Goal: Information Seeking & Learning: Understand process/instructions

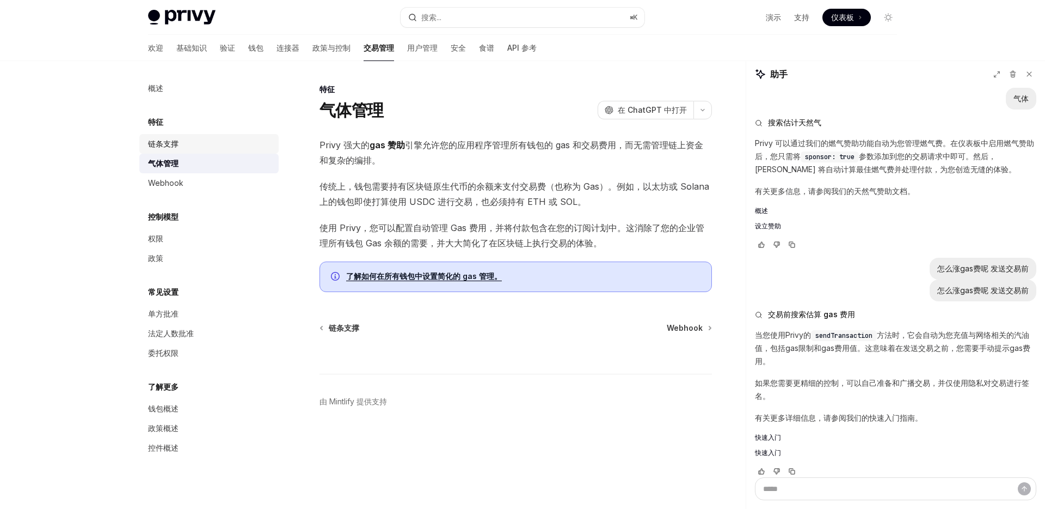
click at [169, 143] on font "链条支撑" at bounding box center [163, 143] width 30 height 9
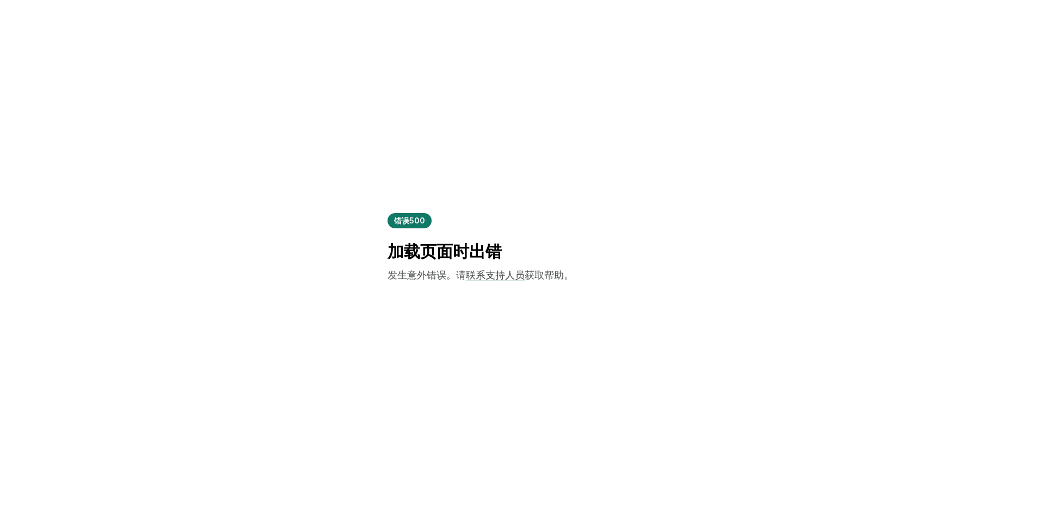
type textarea "*"
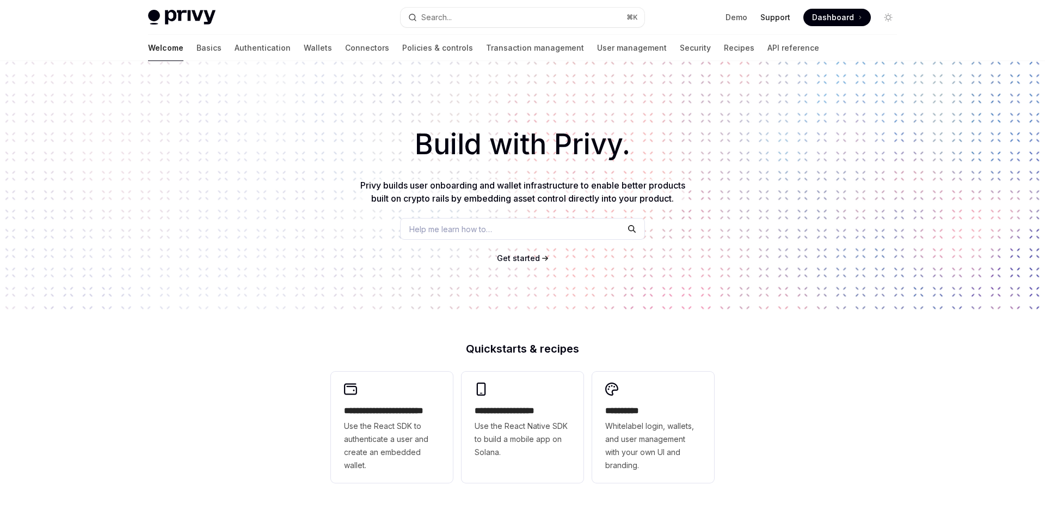
click at [771, 20] on link "Support" at bounding box center [776, 17] width 30 height 11
click at [768, 46] on link "API reference" at bounding box center [794, 48] width 52 height 26
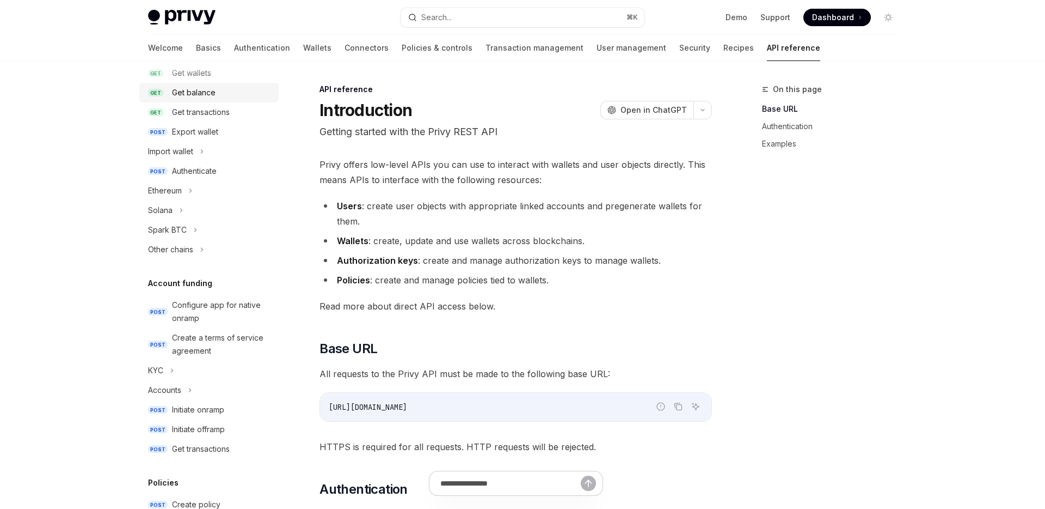
scroll to position [188, 0]
click at [179, 252] on div "Other chains" at bounding box center [170, 248] width 45 height 13
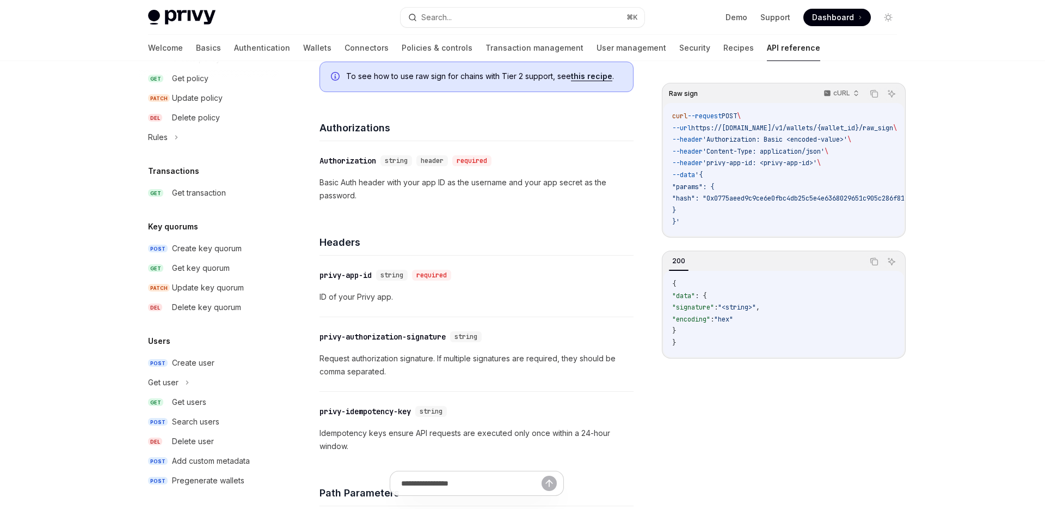
scroll to position [656, 0]
click at [219, 451] on div "Add custom metadata" at bounding box center [211, 457] width 78 height 13
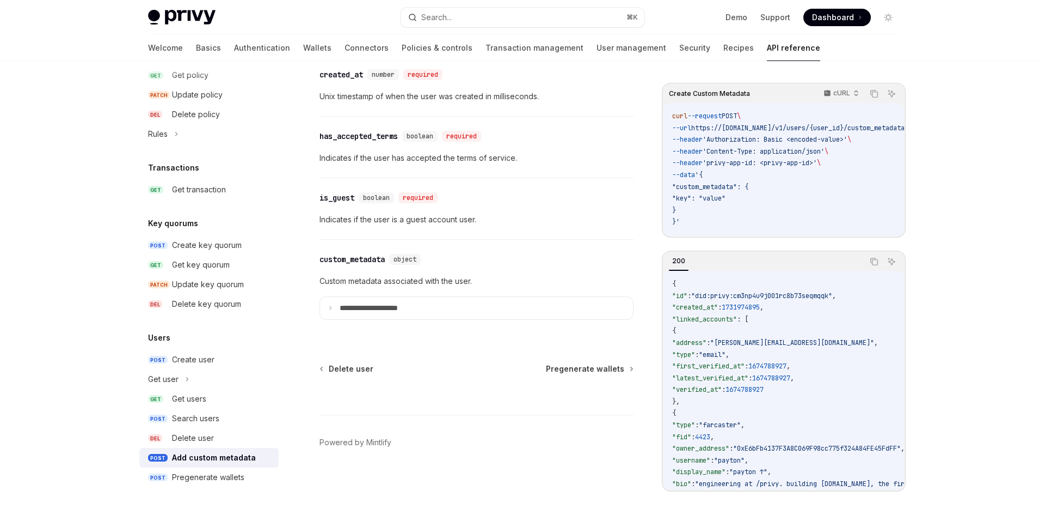
scroll to position [922, 0]
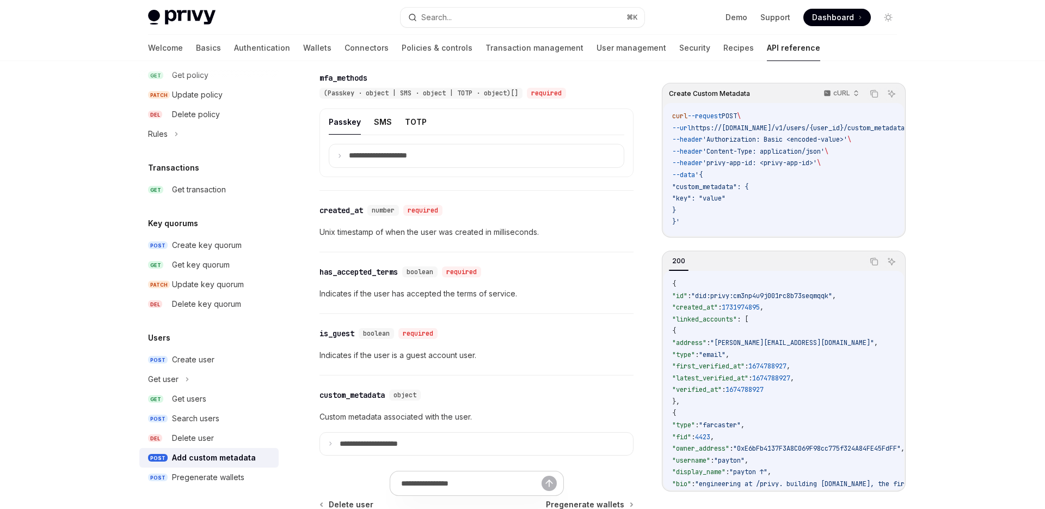
type textarea "*"
